Goal: Navigation & Orientation: Find specific page/section

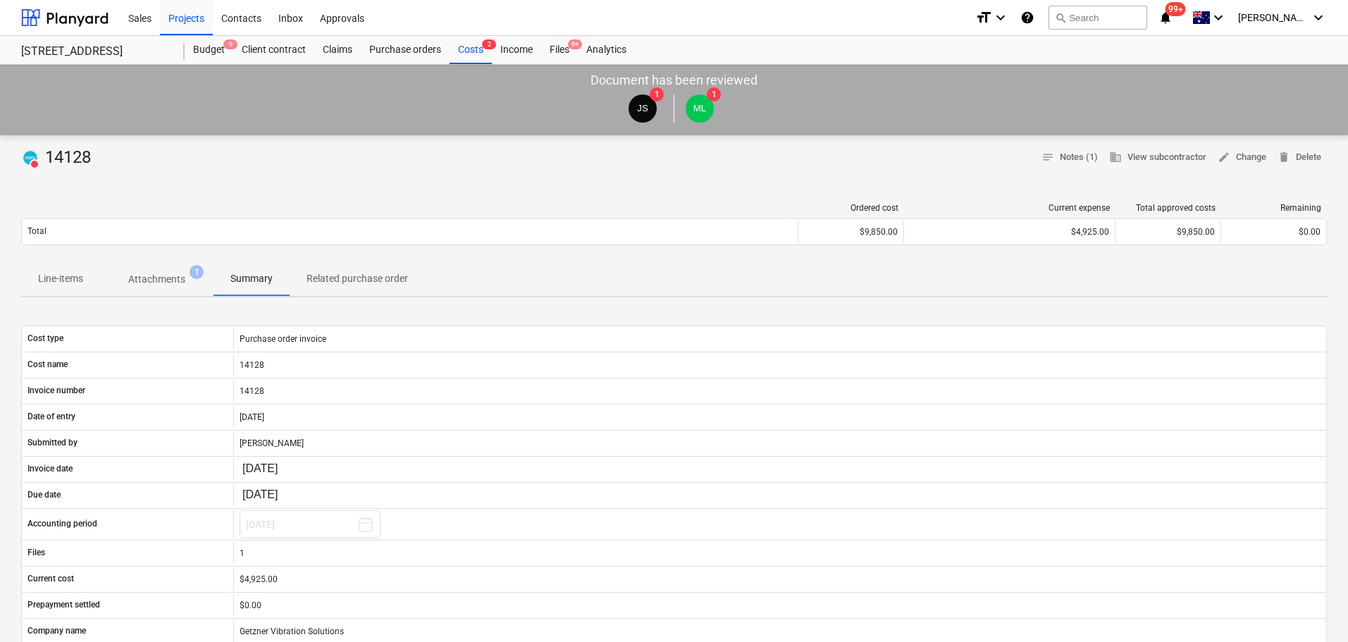
click at [200, 264] on button "Attachments 1" at bounding box center [156, 279] width 113 height 34
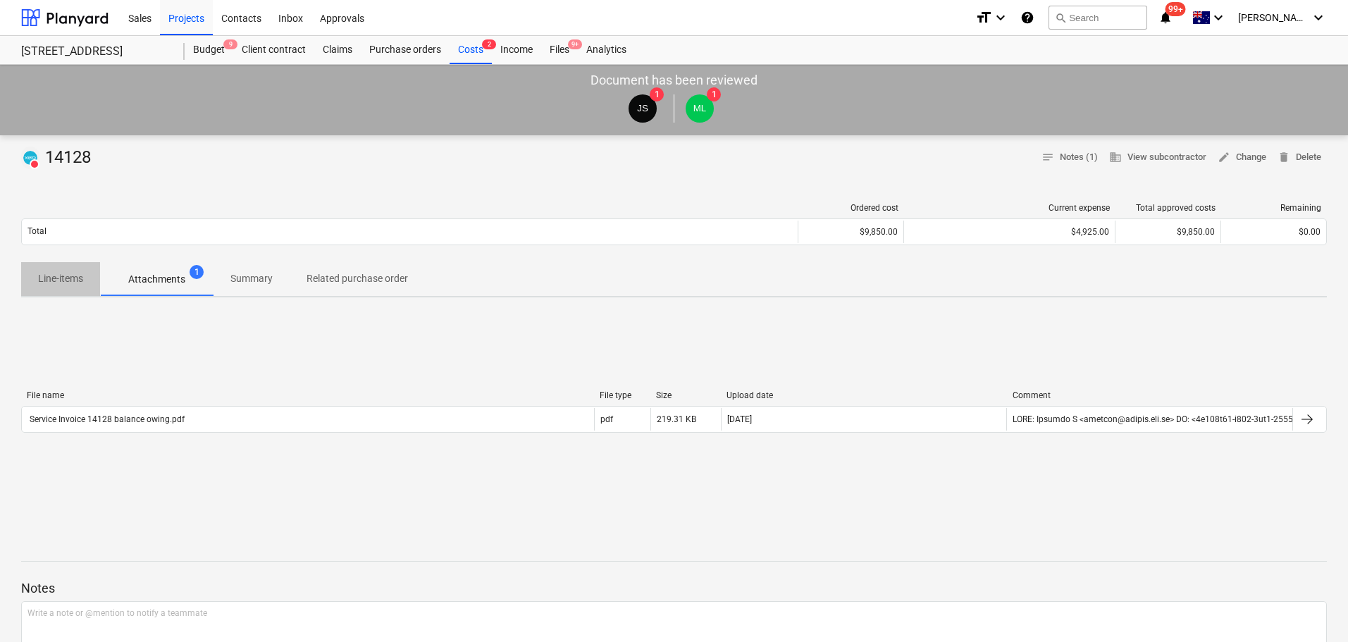
drag, startPoint x: 73, startPoint y: 281, endPoint x: 108, endPoint y: 285, distance: 34.8
click at [73, 281] on p "Line-items" at bounding box center [60, 278] width 45 height 15
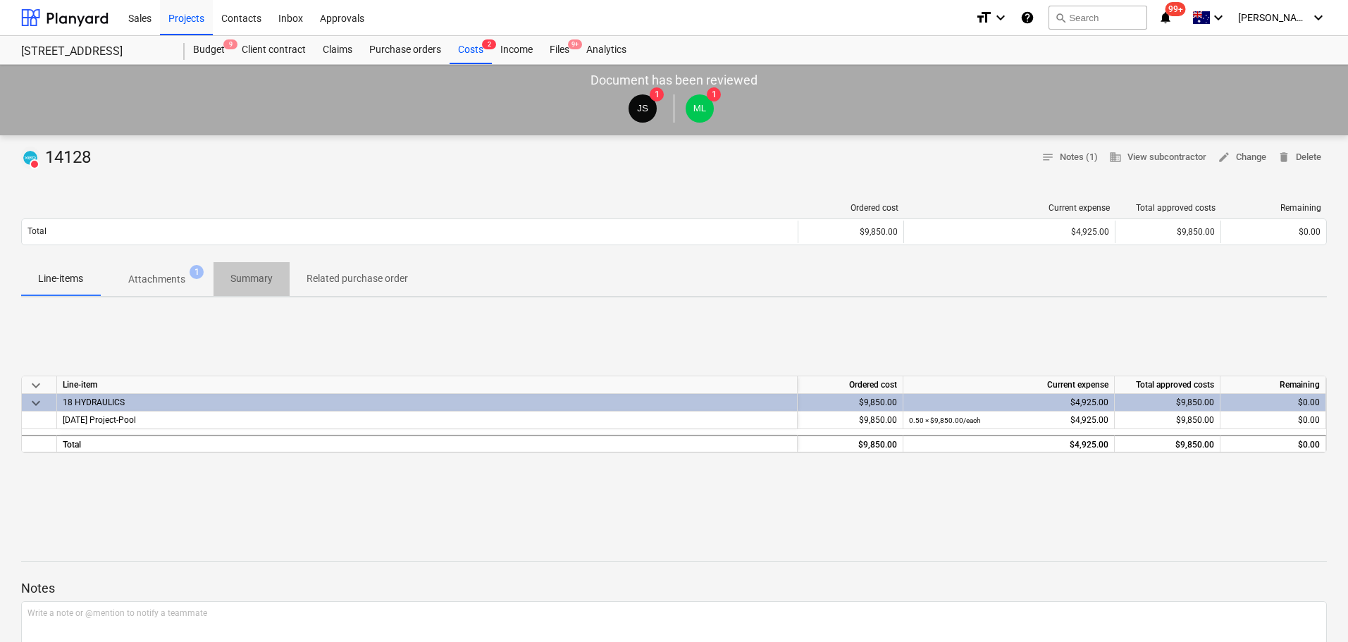
click at [274, 278] on span "Summary" at bounding box center [252, 278] width 76 height 23
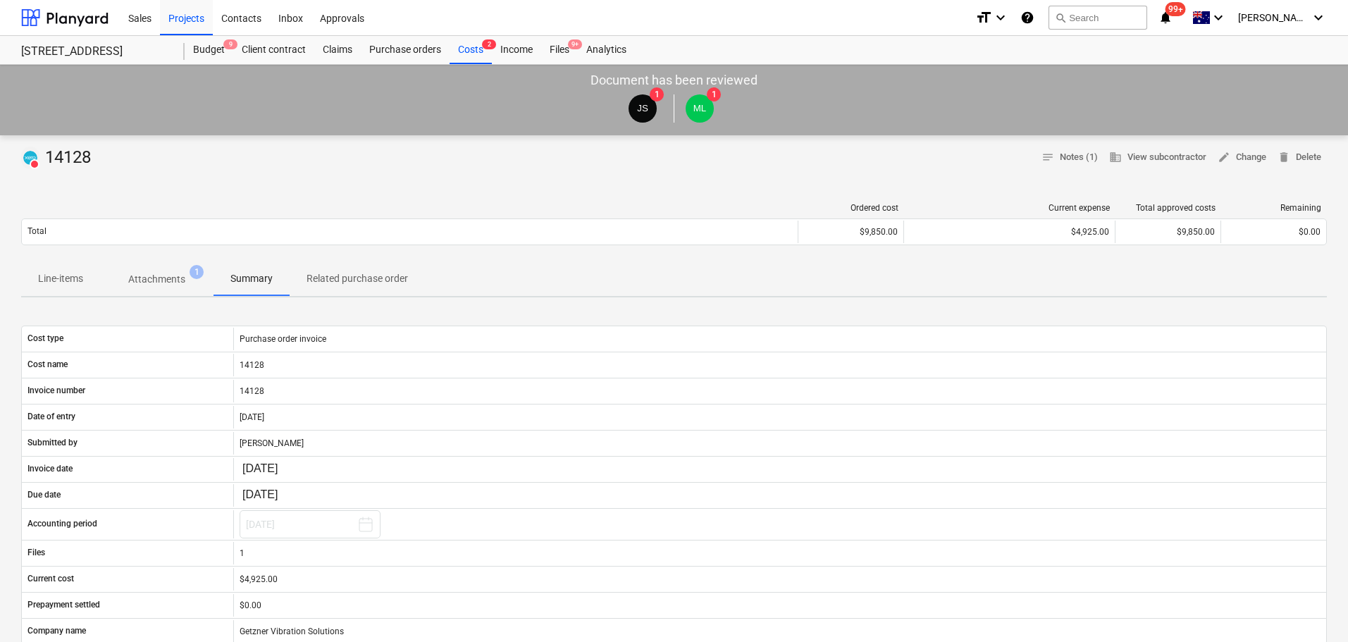
click at [349, 257] on div "Ordered cost Current expense Total approved costs Remaining Total $9,850.00 $4,…" at bounding box center [674, 227] width 1306 height 70
click at [345, 271] on span "Related purchase order" at bounding box center [357, 278] width 135 height 23
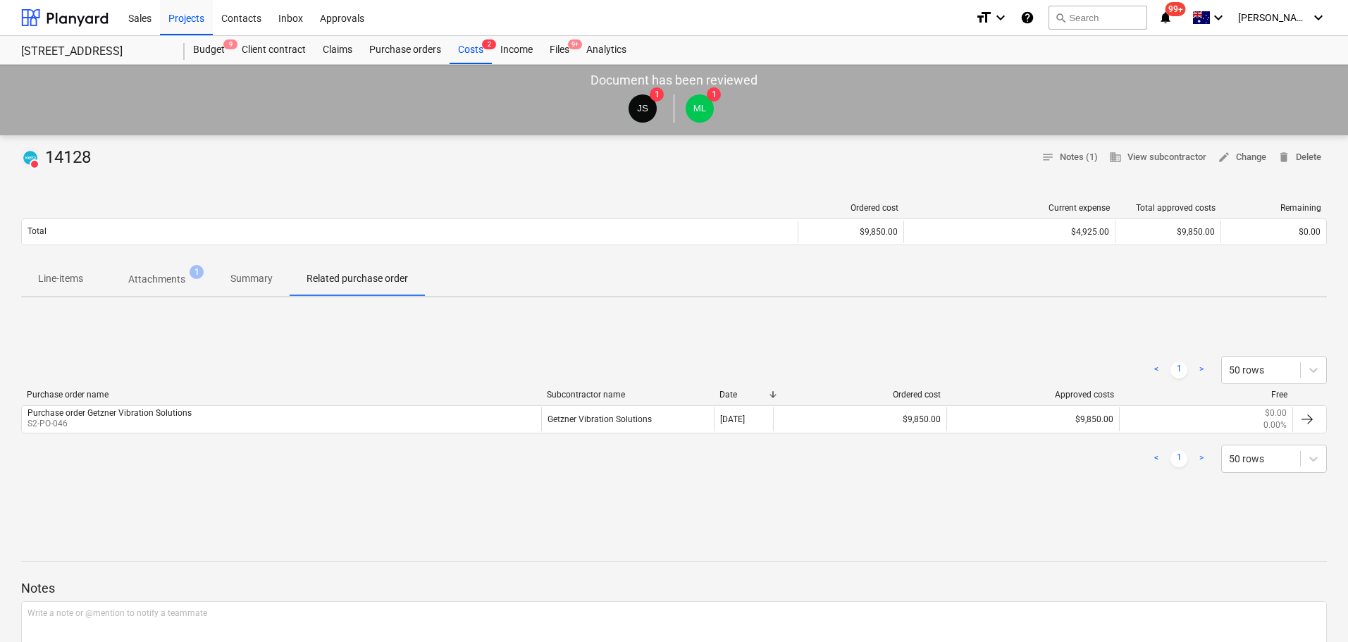
click at [58, 284] on p "Line-items" at bounding box center [60, 278] width 45 height 15
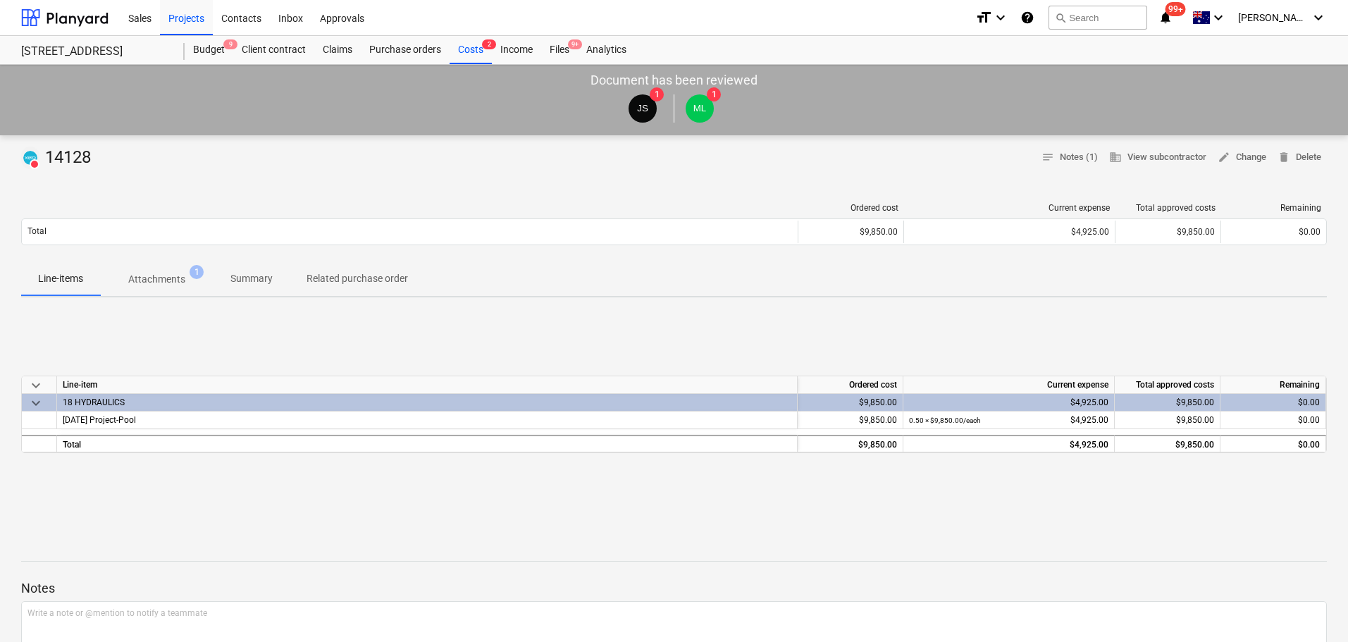
click at [78, 276] on p "Line-items" at bounding box center [60, 278] width 45 height 15
click at [161, 278] on p "Attachments" at bounding box center [156, 279] width 57 height 15
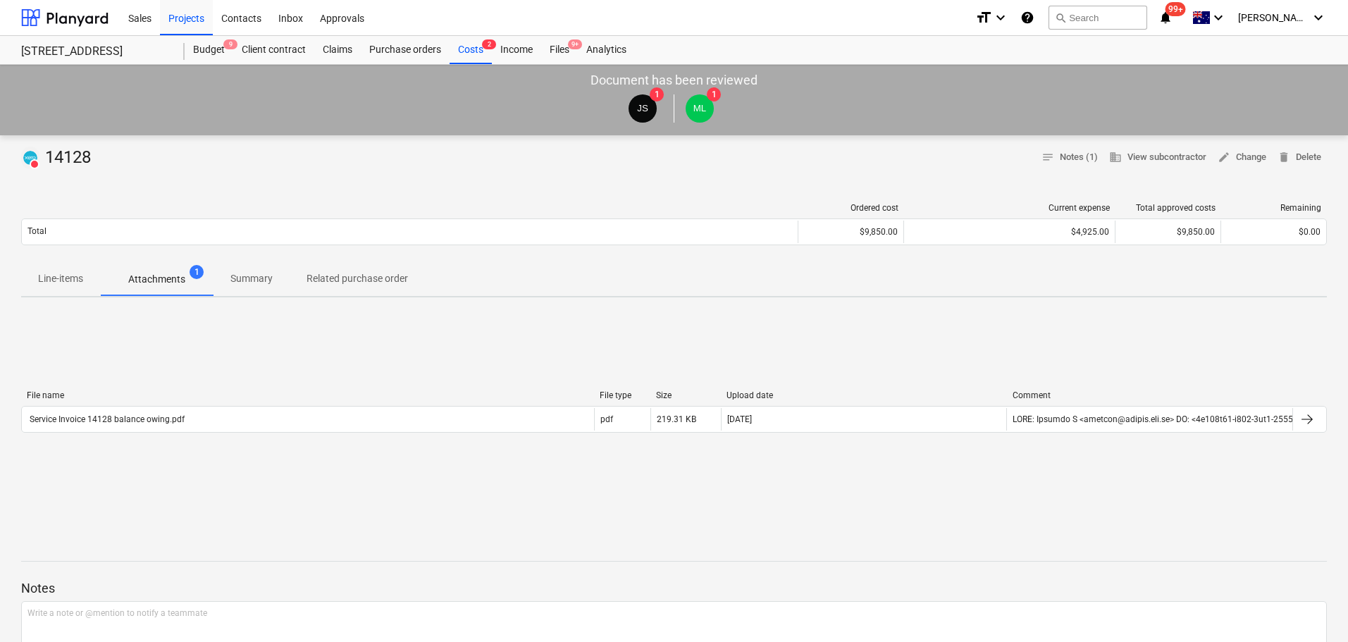
click at [463, 30] on div "Sales Projects Contacts Inbox Approvals" at bounding box center [542, 17] width 844 height 35
click at [465, 42] on div "Costs 2" at bounding box center [471, 50] width 42 height 28
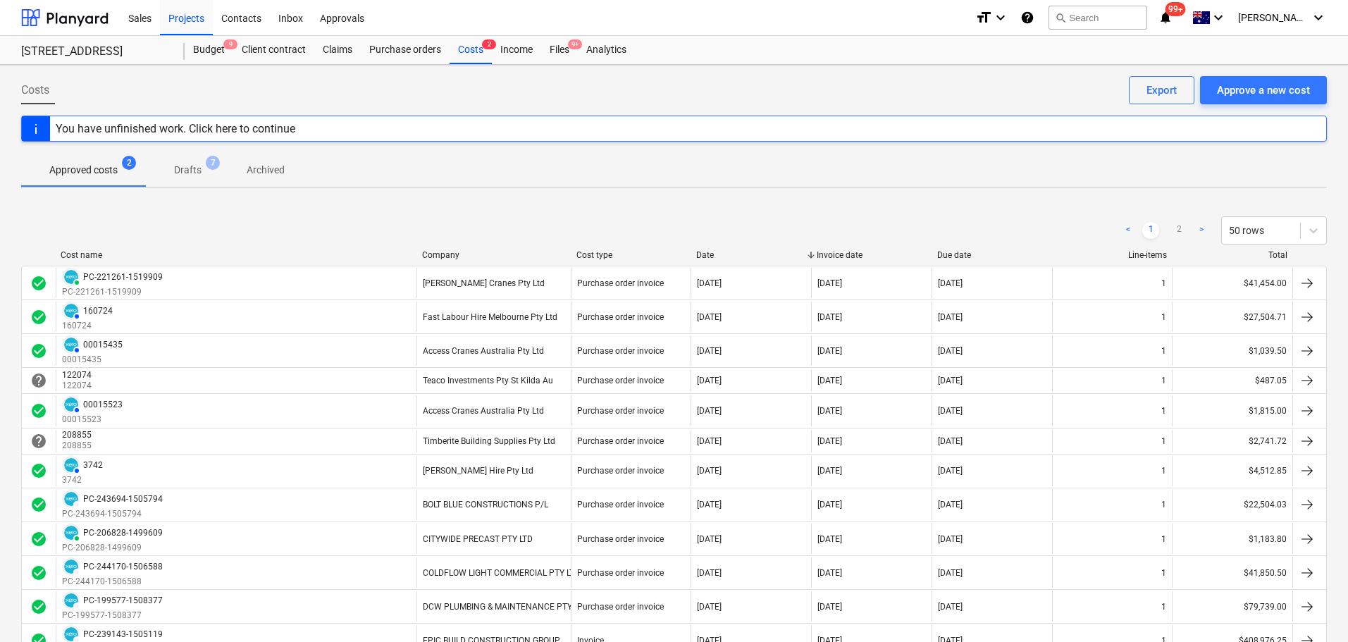
click at [162, 169] on span "Drafts 7" at bounding box center [188, 169] width 84 height 25
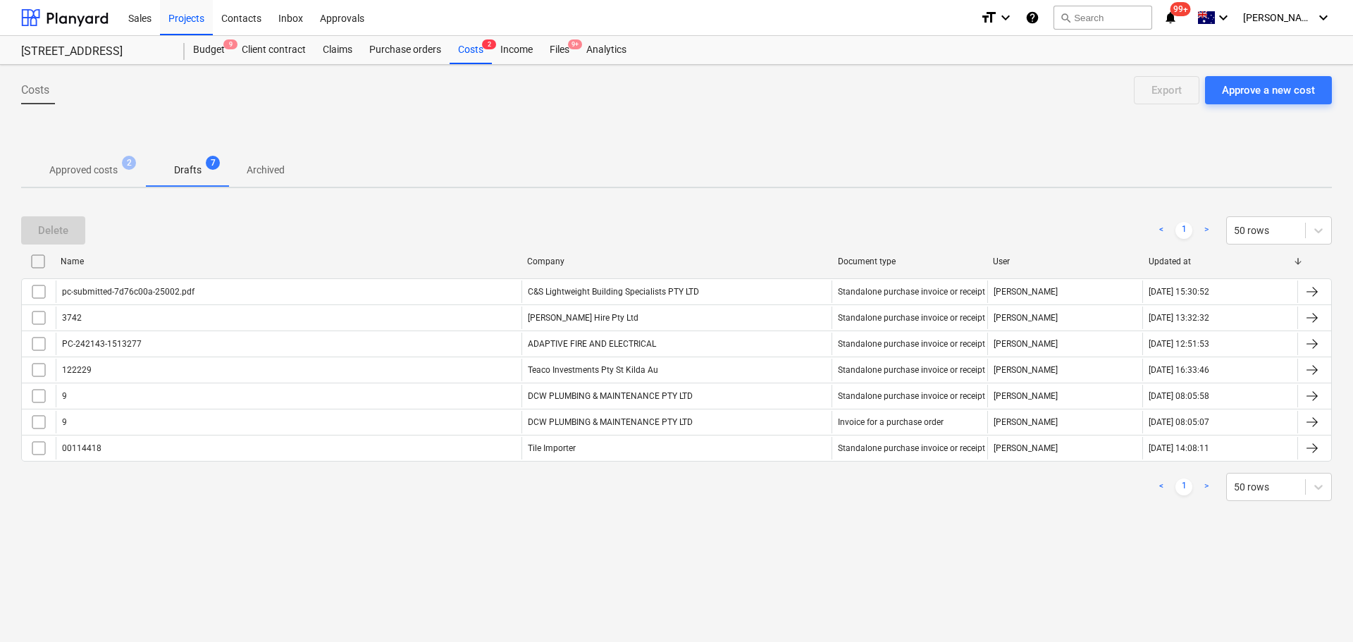
click at [133, 166] on span "2" at bounding box center [129, 163] width 14 height 14
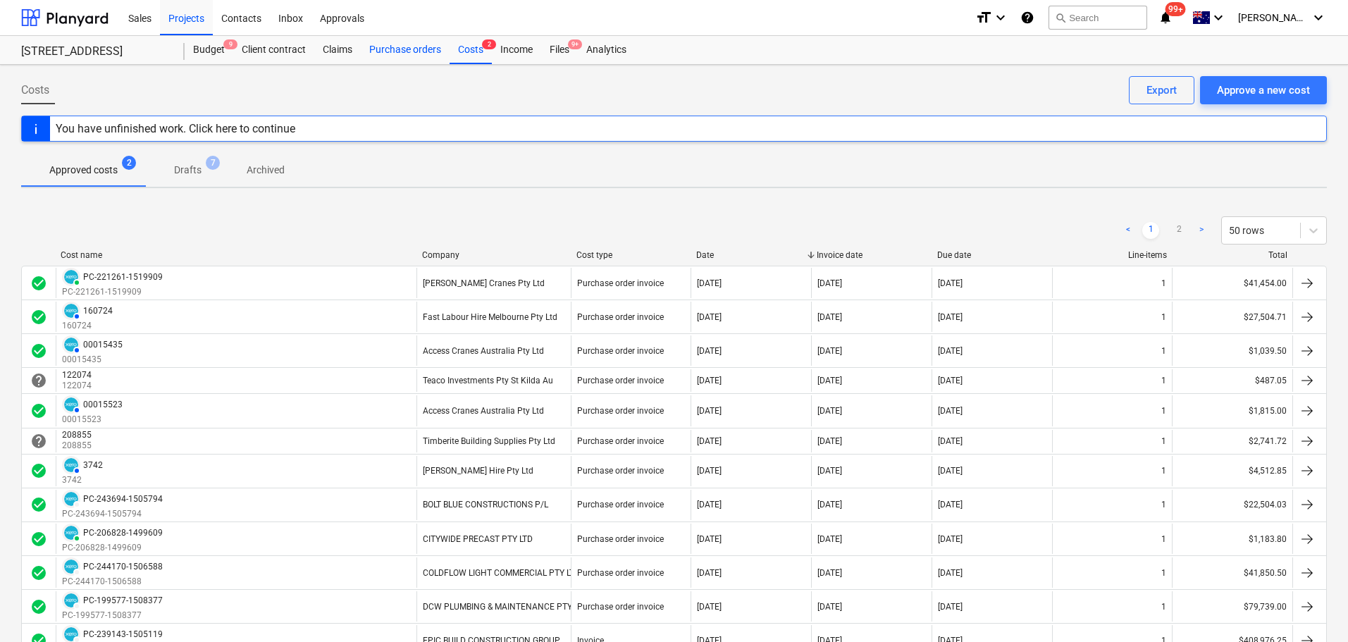
click at [365, 51] on div "Purchase orders" at bounding box center [405, 50] width 89 height 28
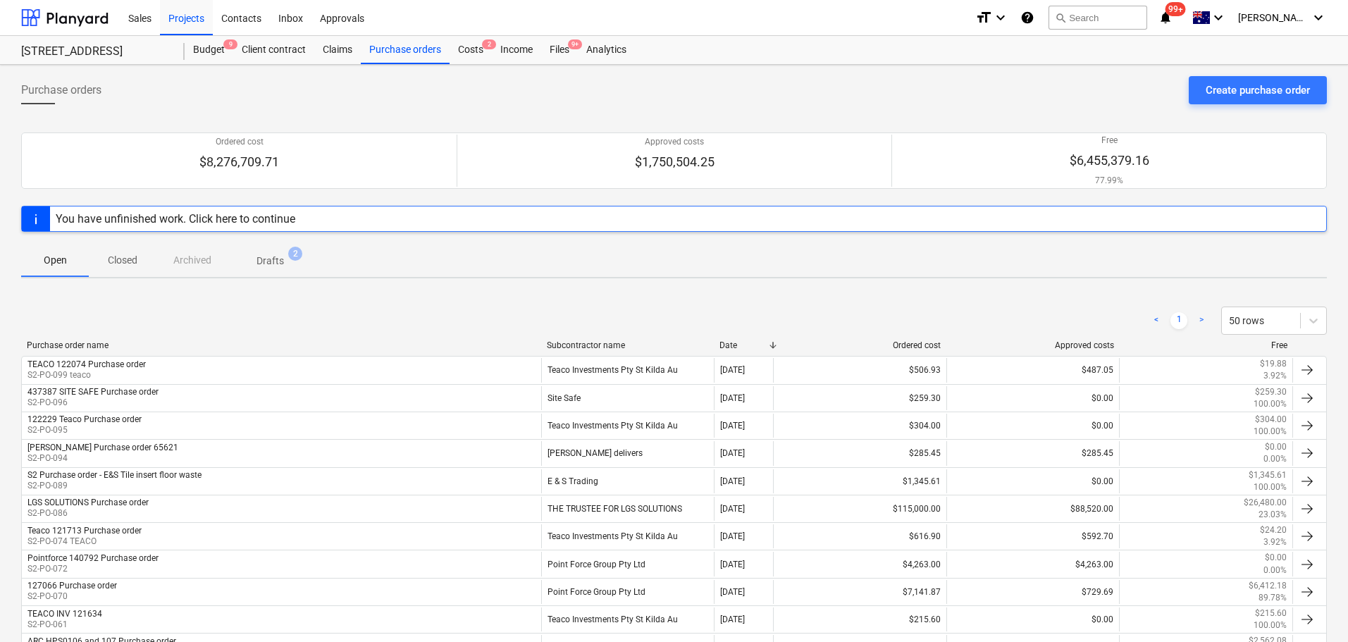
click at [124, 251] on span "Closed" at bounding box center [123, 260] width 68 height 23
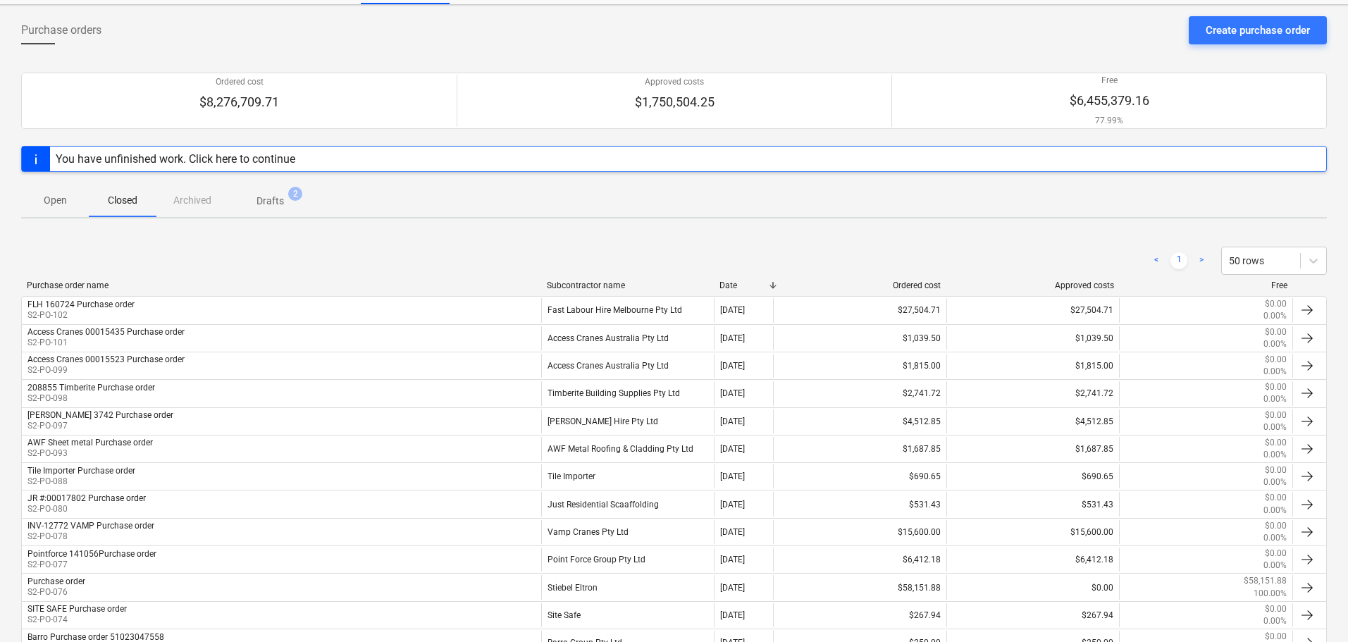
scroll to position [141, 0]
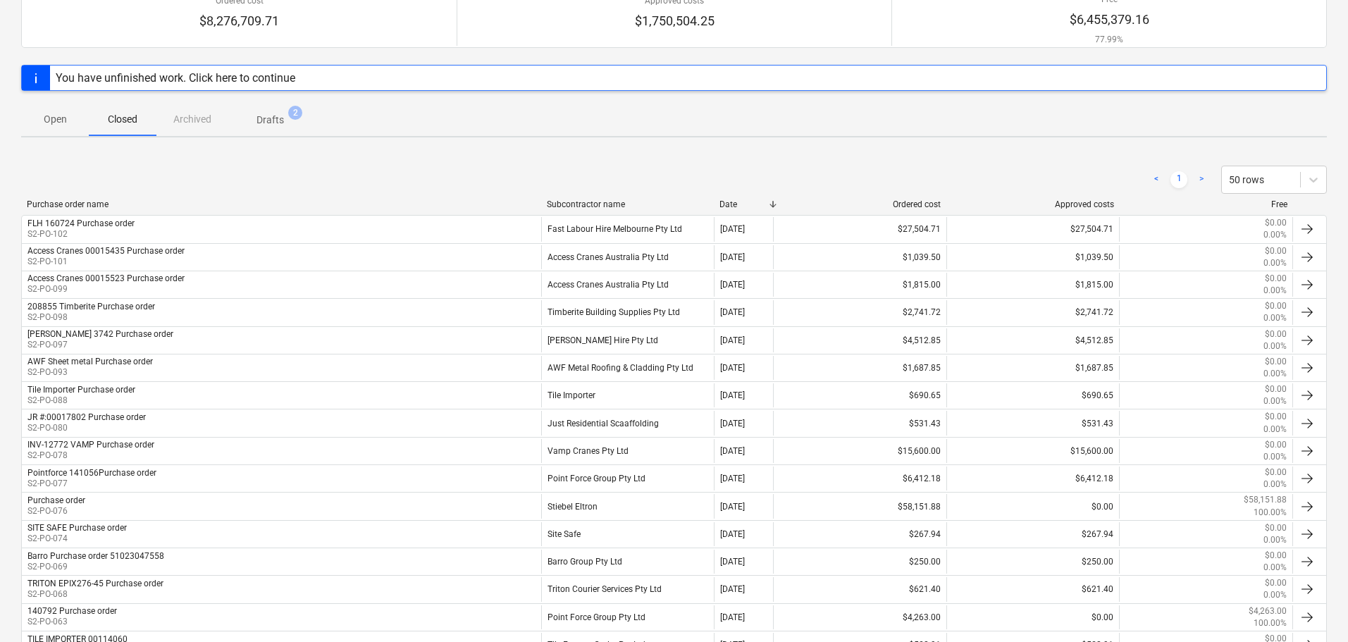
click at [300, 166] on div "< 1 > 50 rows" at bounding box center [674, 180] width 1306 height 28
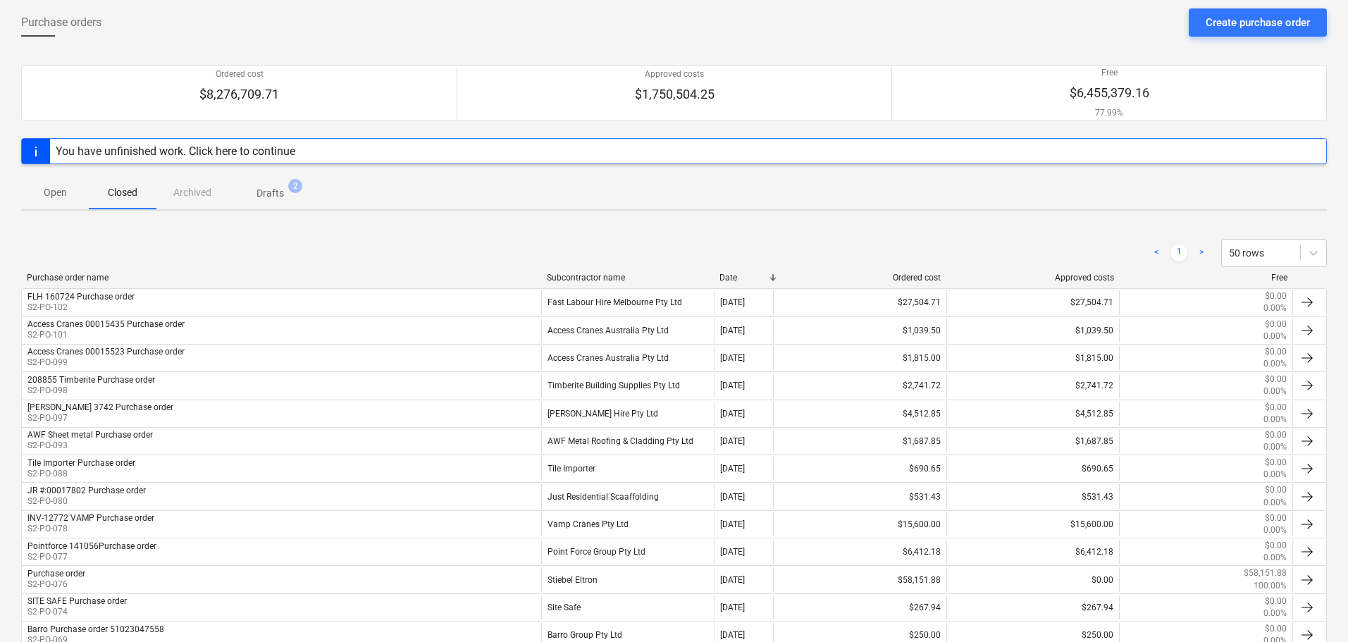
scroll to position [0, 0]
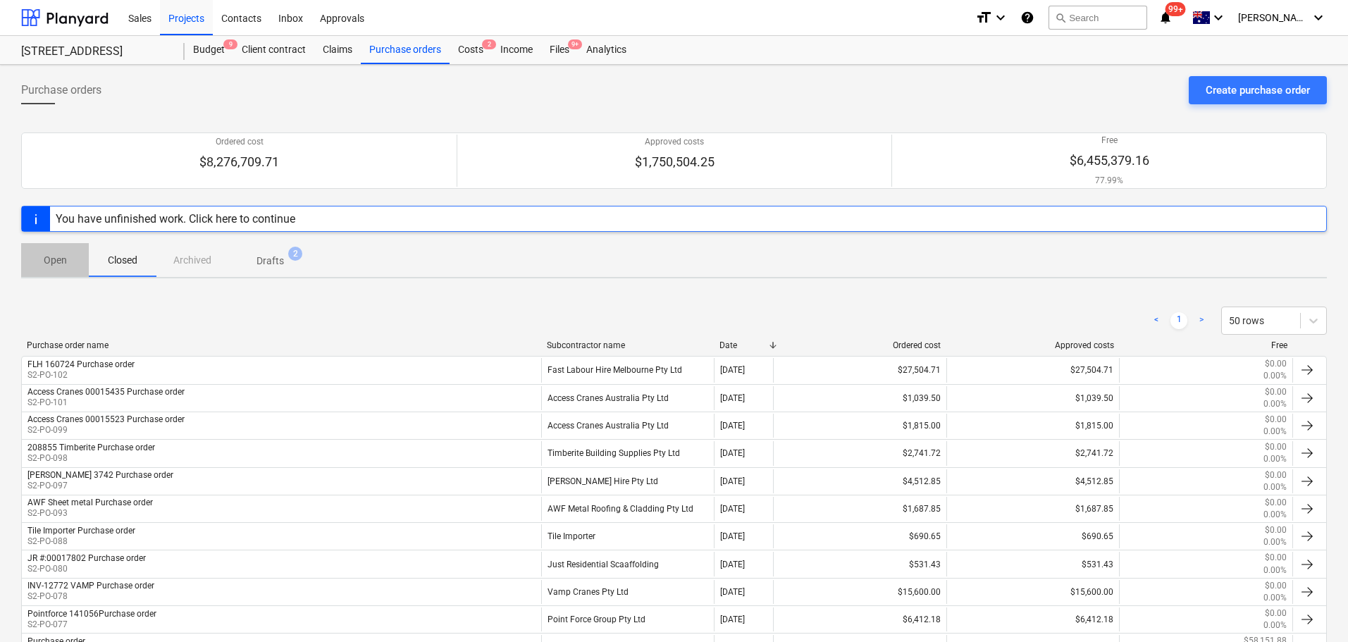
click at [47, 257] on p "Open" at bounding box center [55, 260] width 34 height 15
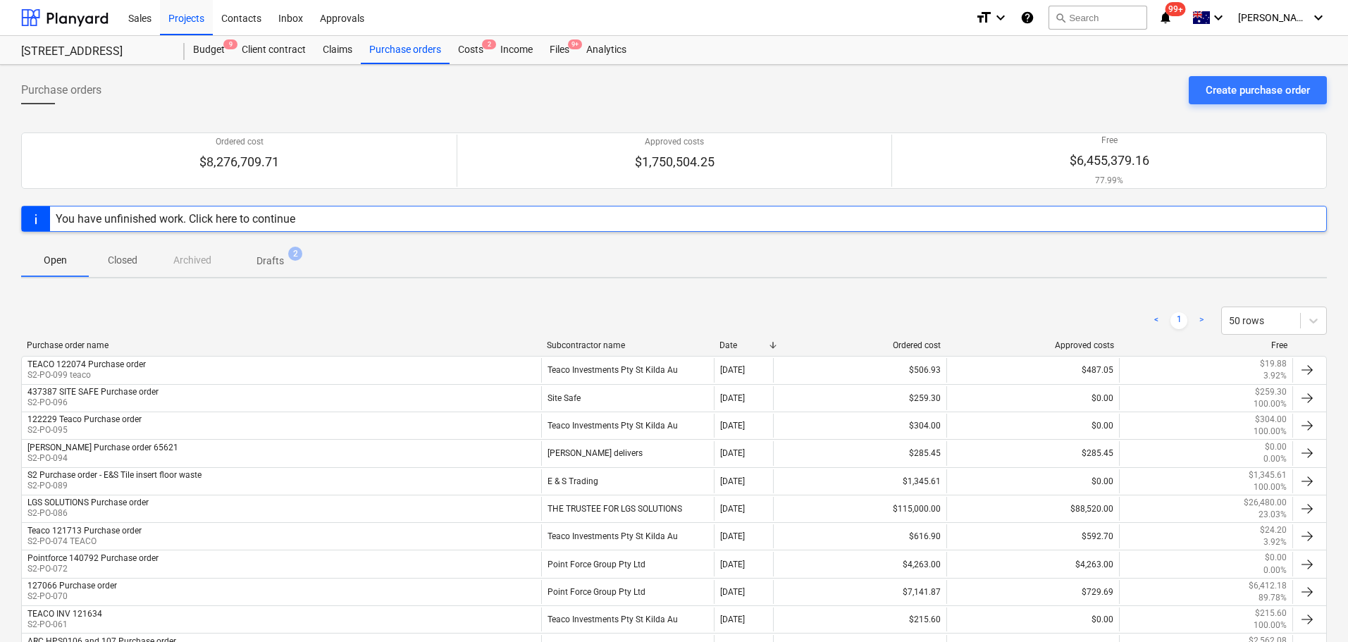
scroll to position [403, 0]
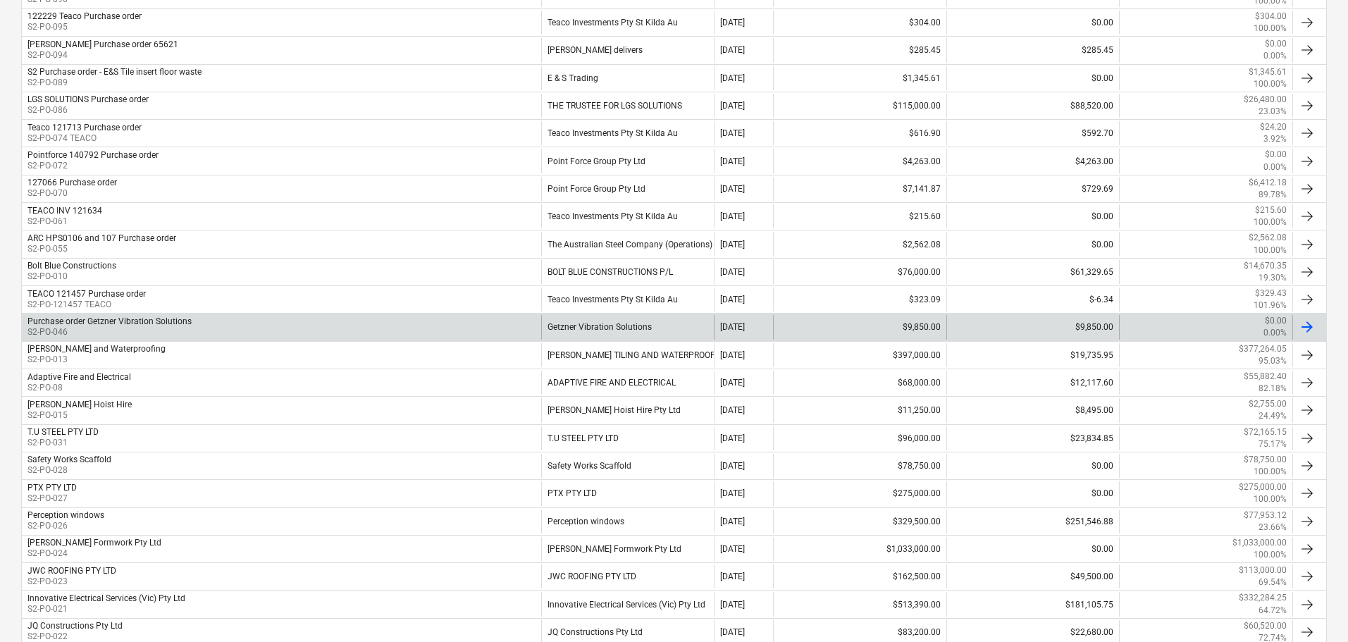
click at [527, 317] on div "Purchase order Getzner Vibration Solutions S2-PO-046" at bounding box center [282, 327] width 520 height 24
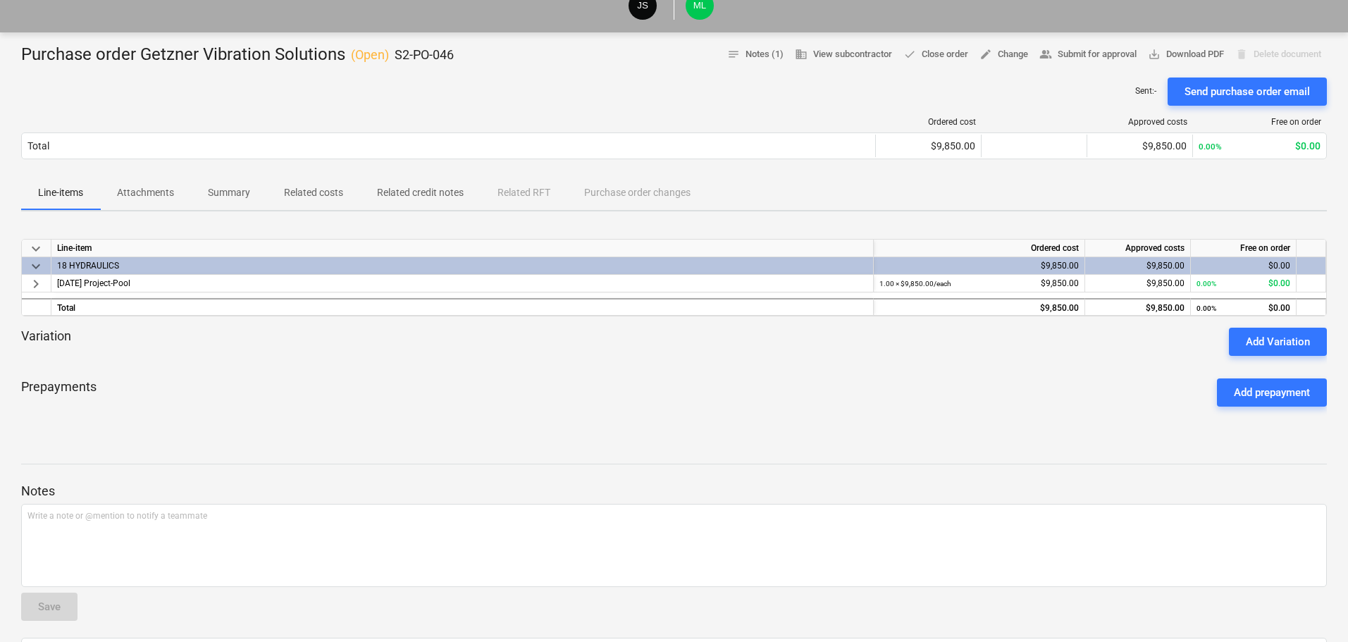
scroll to position [2, 0]
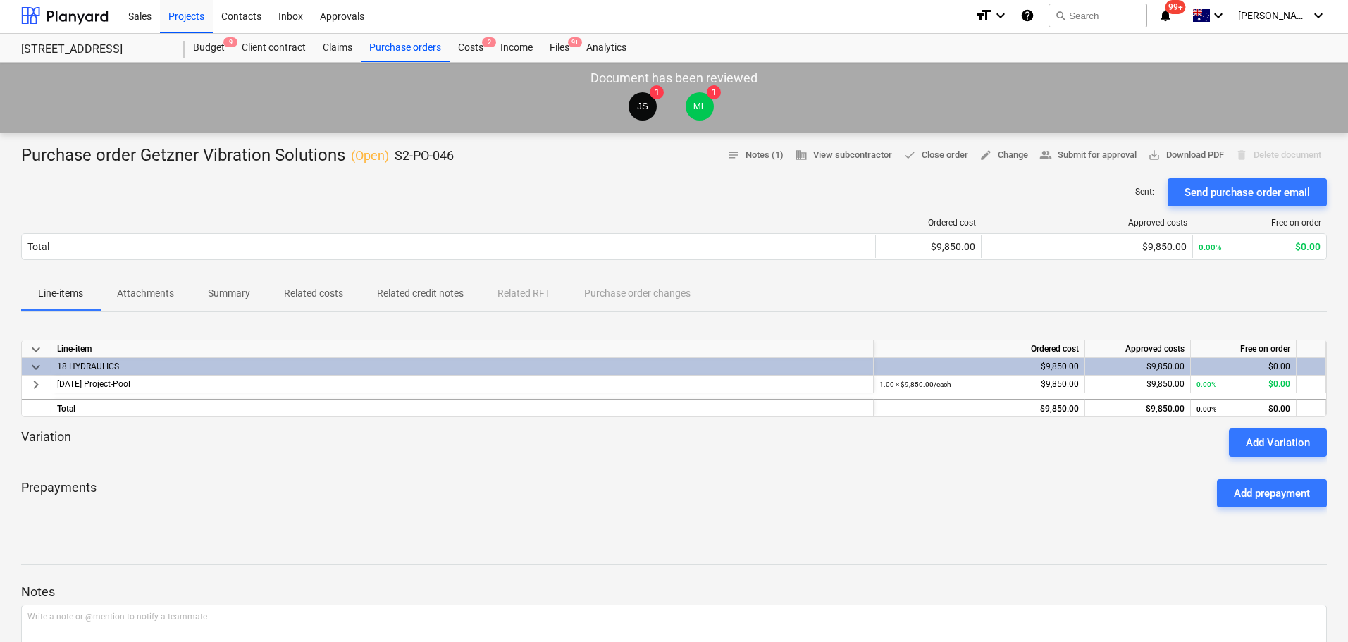
click at [149, 277] on button "Attachments" at bounding box center [145, 294] width 91 height 34
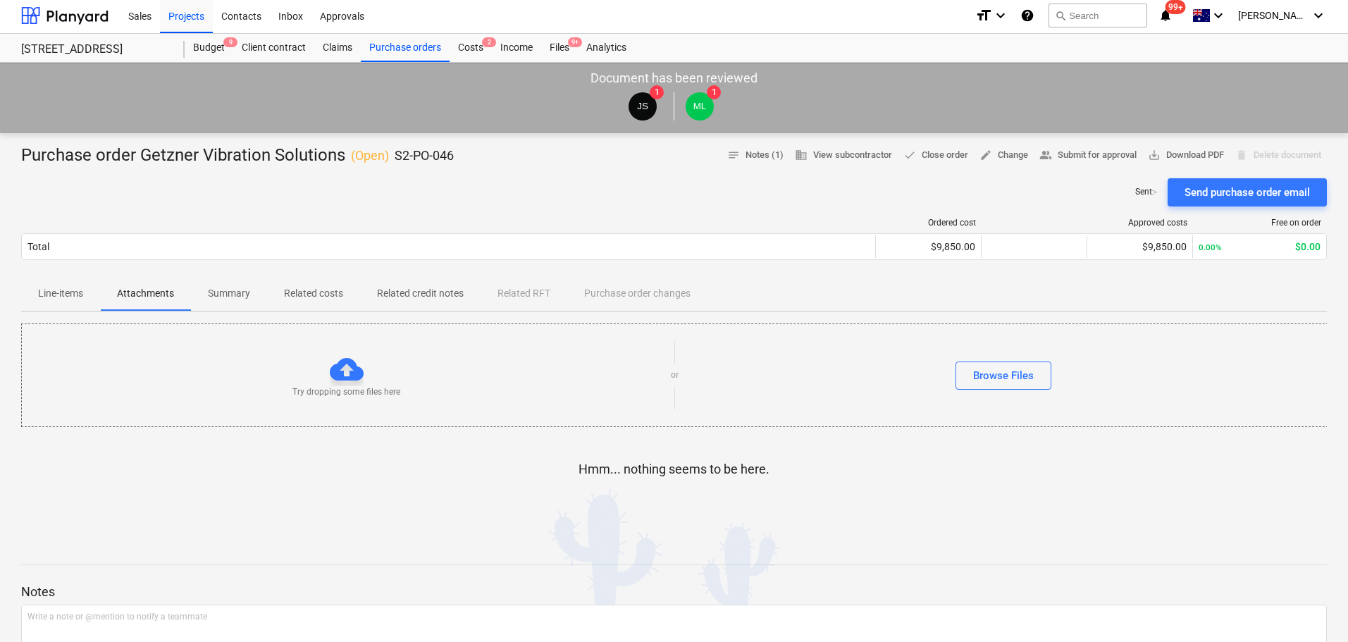
click at [234, 285] on span "Summary" at bounding box center [229, 293] width 76 height 23
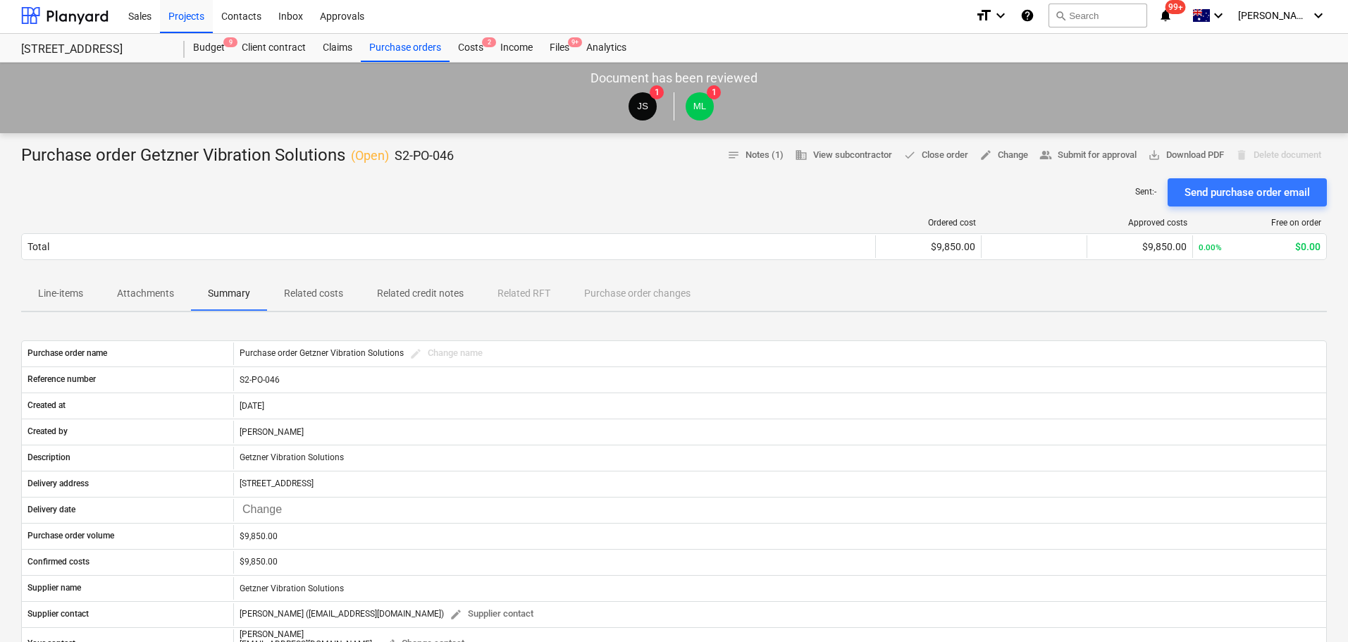
click at [295, 285] on span "Related costs" at bounding box center [313, 293] width 93 height 23
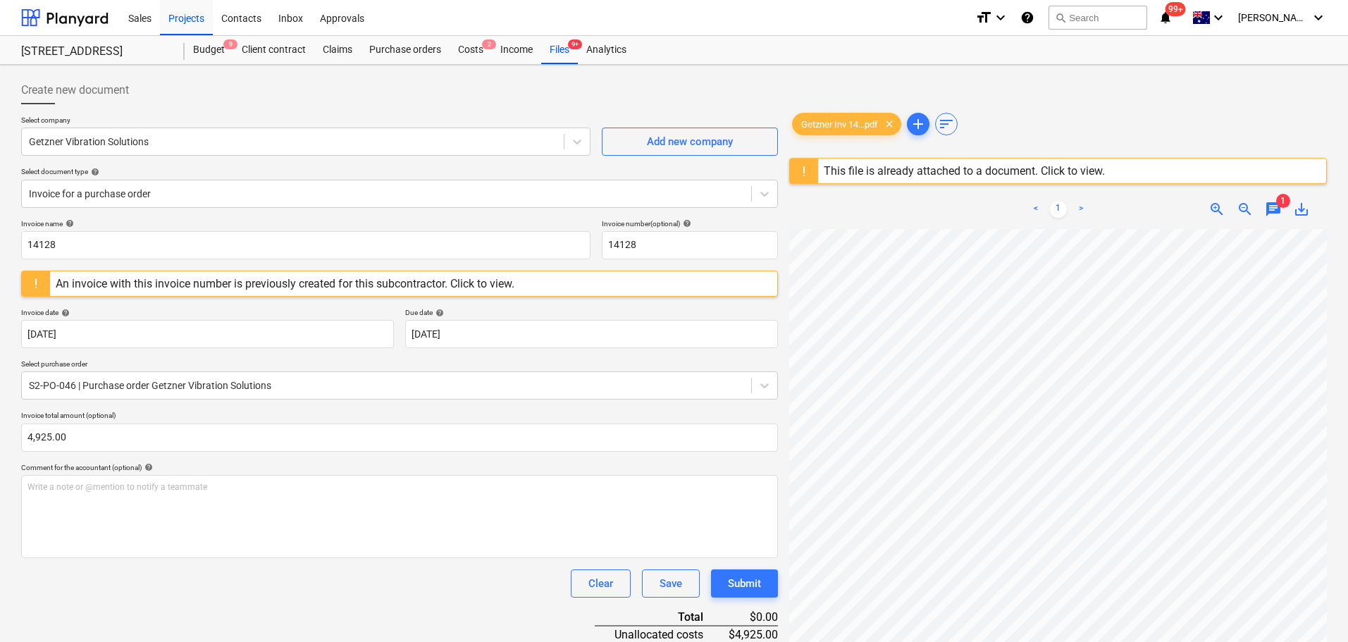
scroll to position [201, 0]
